Goal: Task Accomplishment & Management: Complete application form

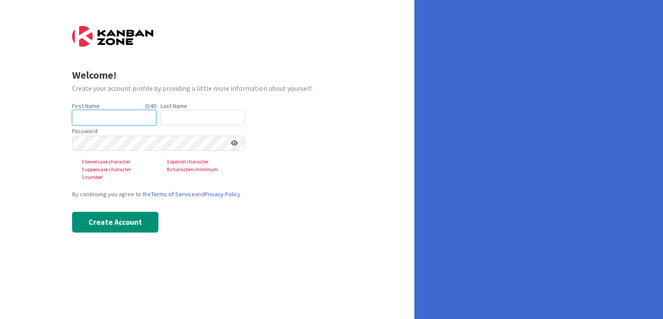
click at [109, 120] on input "text" at bounding box center [114, 118] width 84 height 16
type input "Firm"
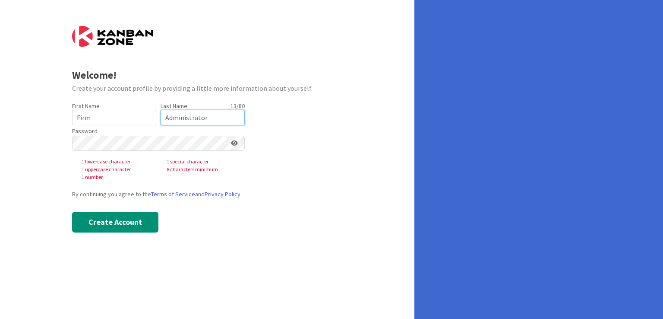
type input "Administrator"
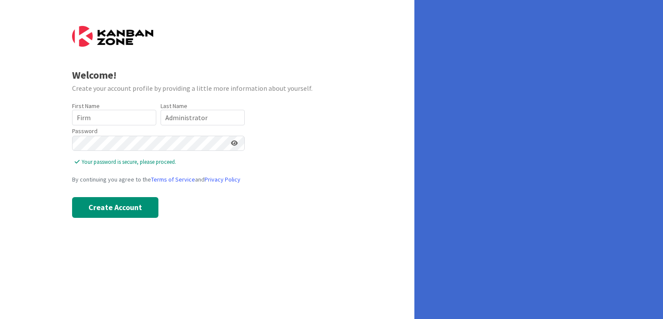
click at [236, 143] on icon at bounding box center [234, 143] width 7 height 6
click at [140, 206] on button "Create Account" at bounding box center [115, 207] width 86 height 21
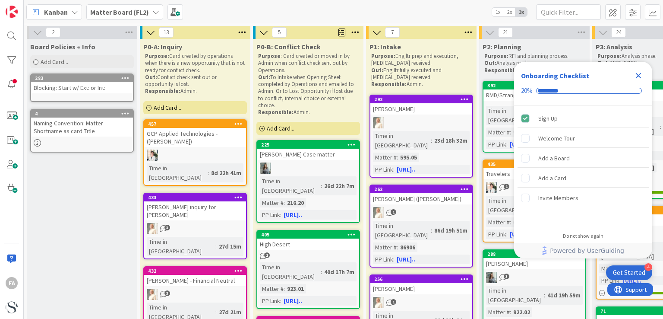
click at [132, 15] on b "Matter Board (FL2)" at bounding box center [119, 12] width 59 height 9
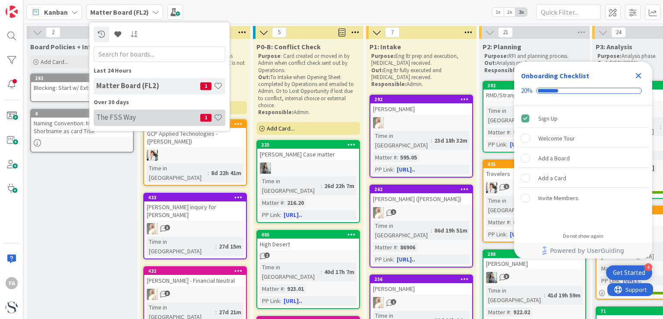
click at [117, 118] on h4 "The FSS Way" at bounding box center [148, 117] width 104 height 9
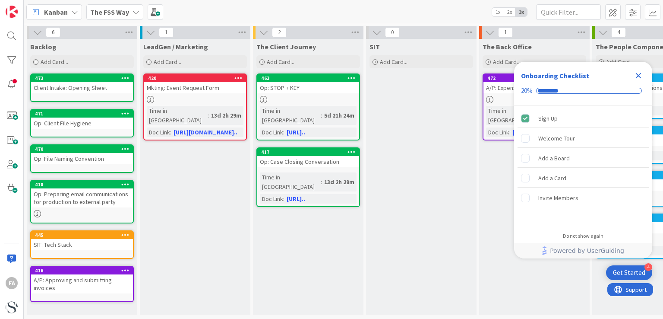
click at [641, 74] on icon "Close Checklist" at bounding box center [639, 75] width 10 height 10
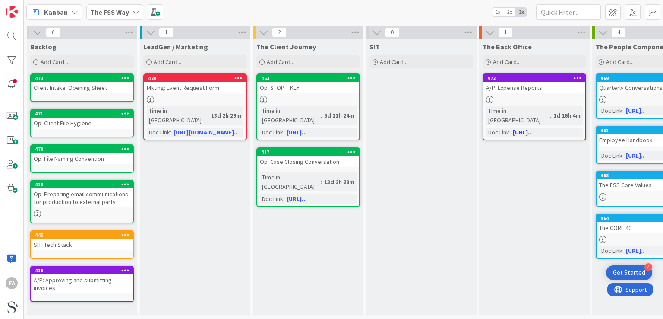
click at [546, 89] on div "A/P: Expense Reports" at bounding box center [535, 87] width 102 height 11
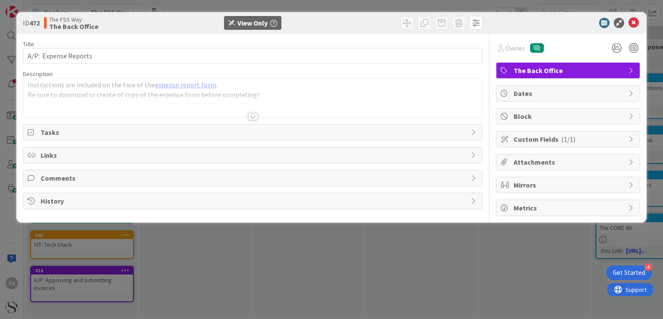
click at [582, 140] on span "Custom Fields ( 1/1 )" at bounding box center [569, 139] width 111 height 10
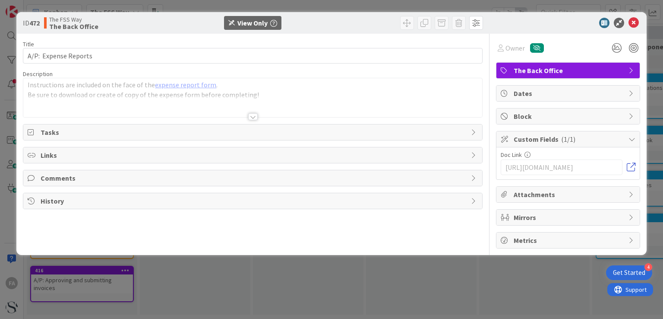
click at [632, 165] on link at bounding box center [631, 167] width 9 height 9
click at [637, 19] on icon at bounding box center [634, 23] width 10 height 10
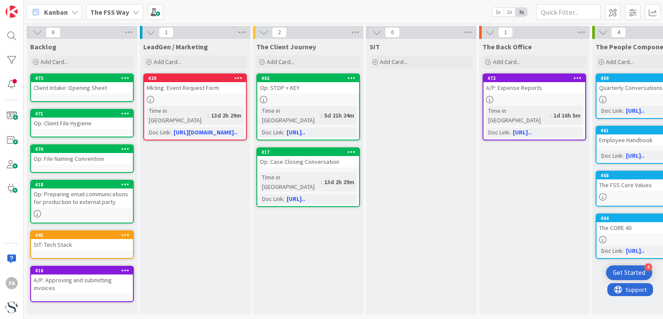
click at [134, 10] on icon at bounding box center [136, 12] width 7 height 7
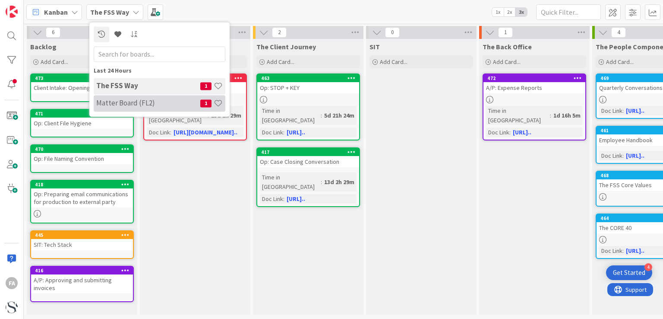
click at [120, 105] on h4 "Matter Board (FL2)" at bounding box center [148, 103] width 104 height 9
